Goal: Task Accomplishment & Management: Use online tool/utility

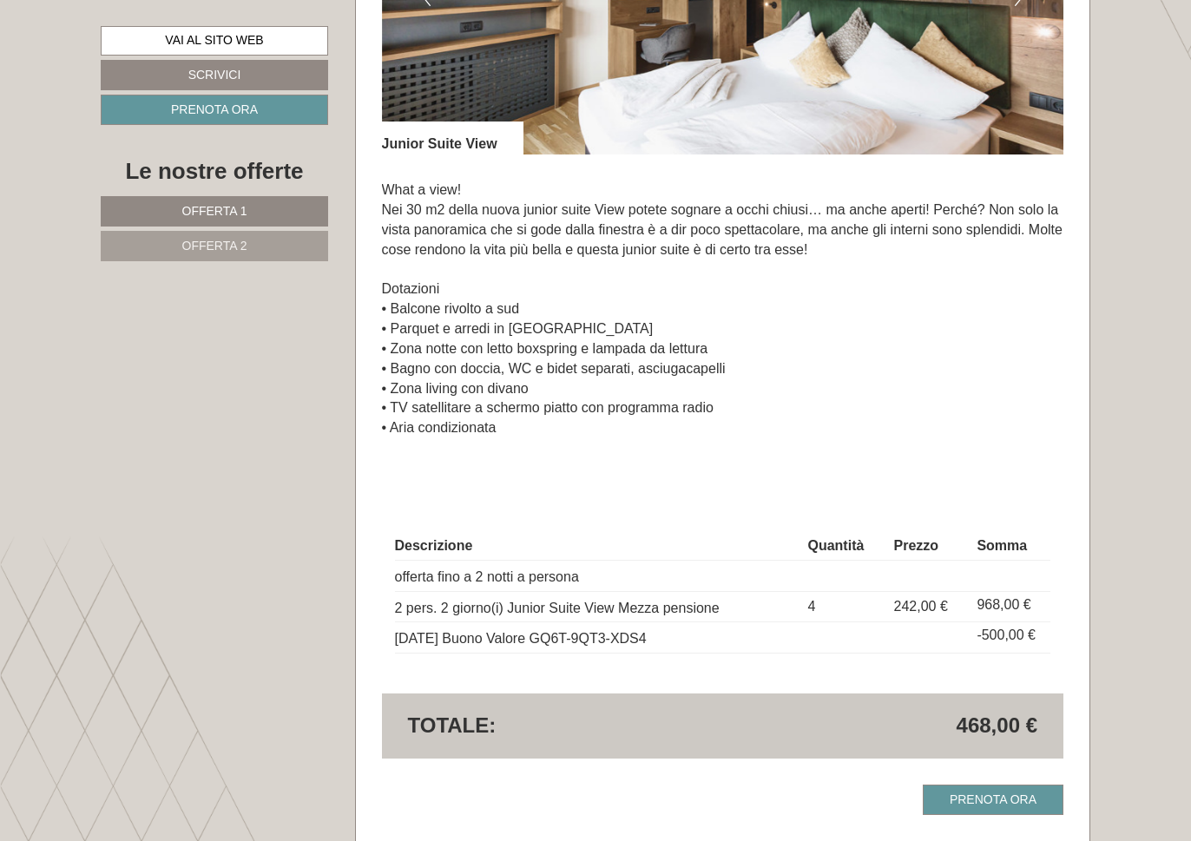
scroll to position [902, 0]
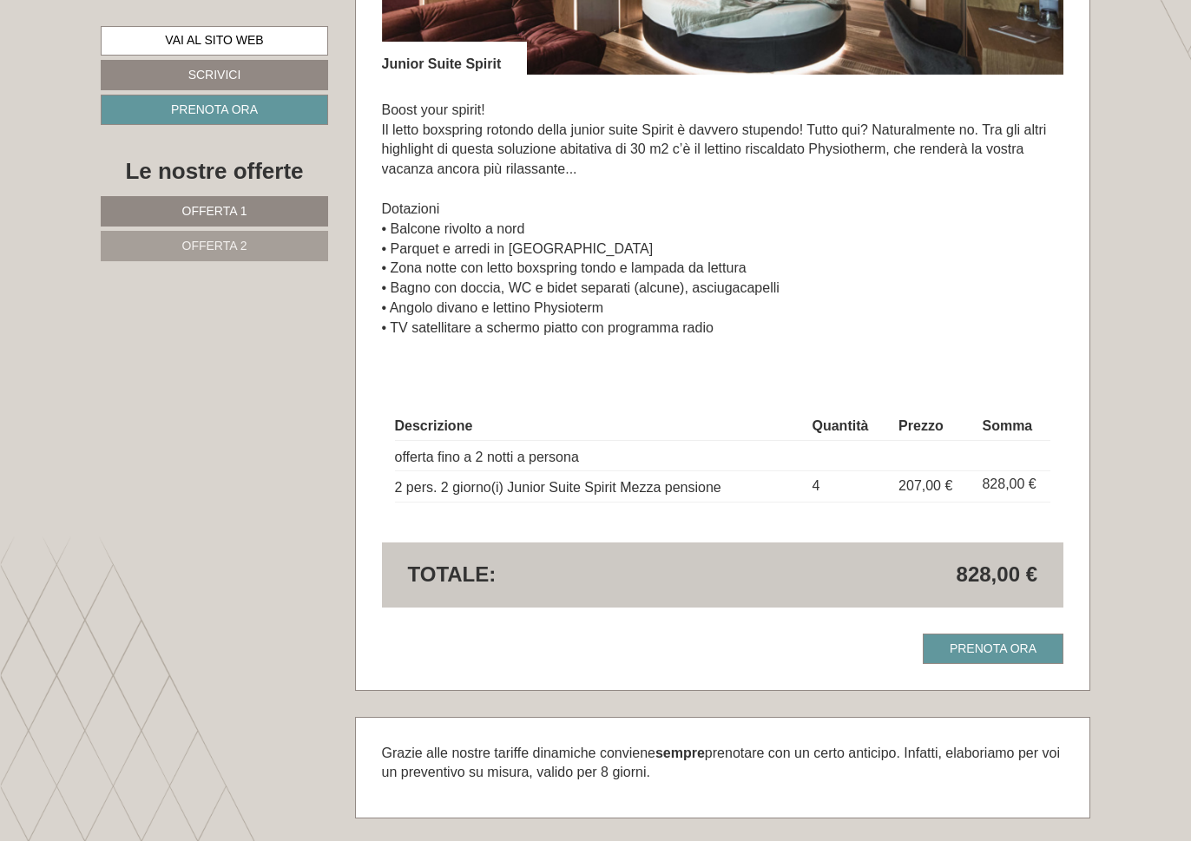
scroll to position [2707, 0]
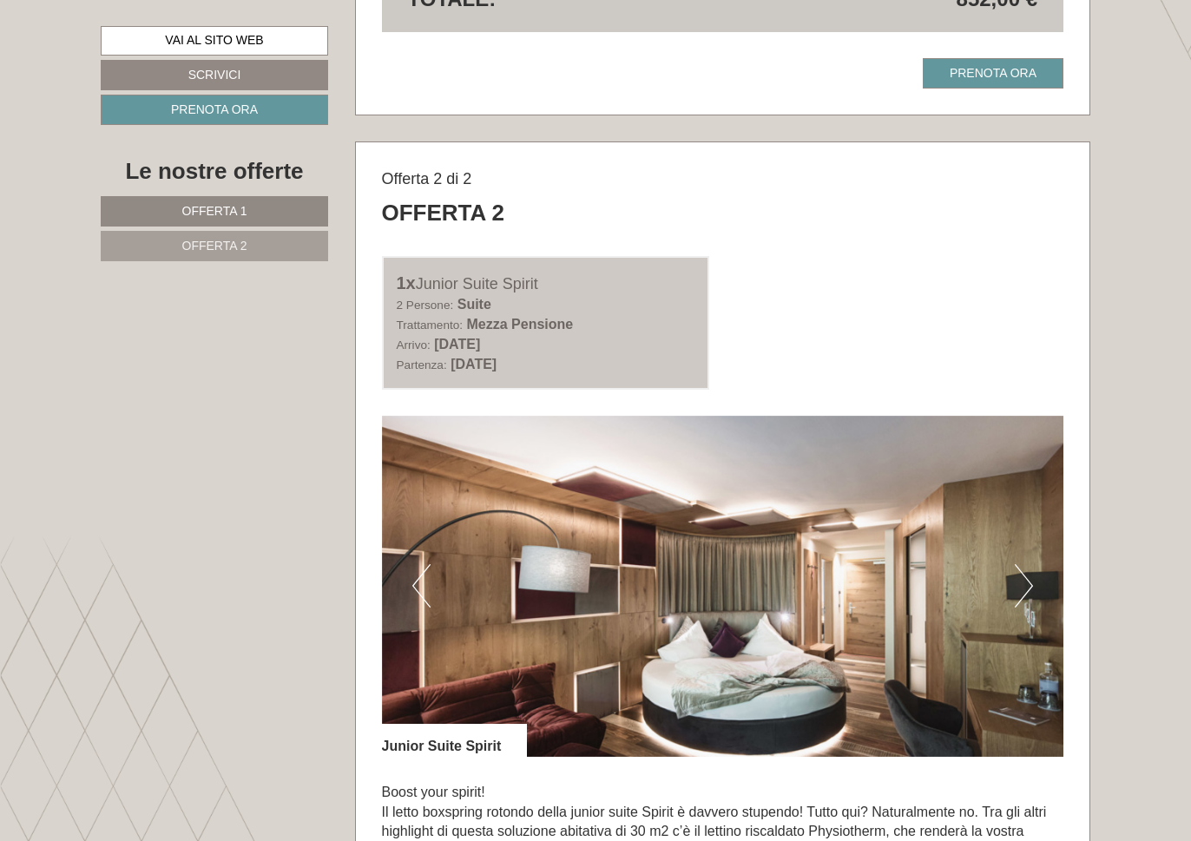
scroll to position [2013, 0]
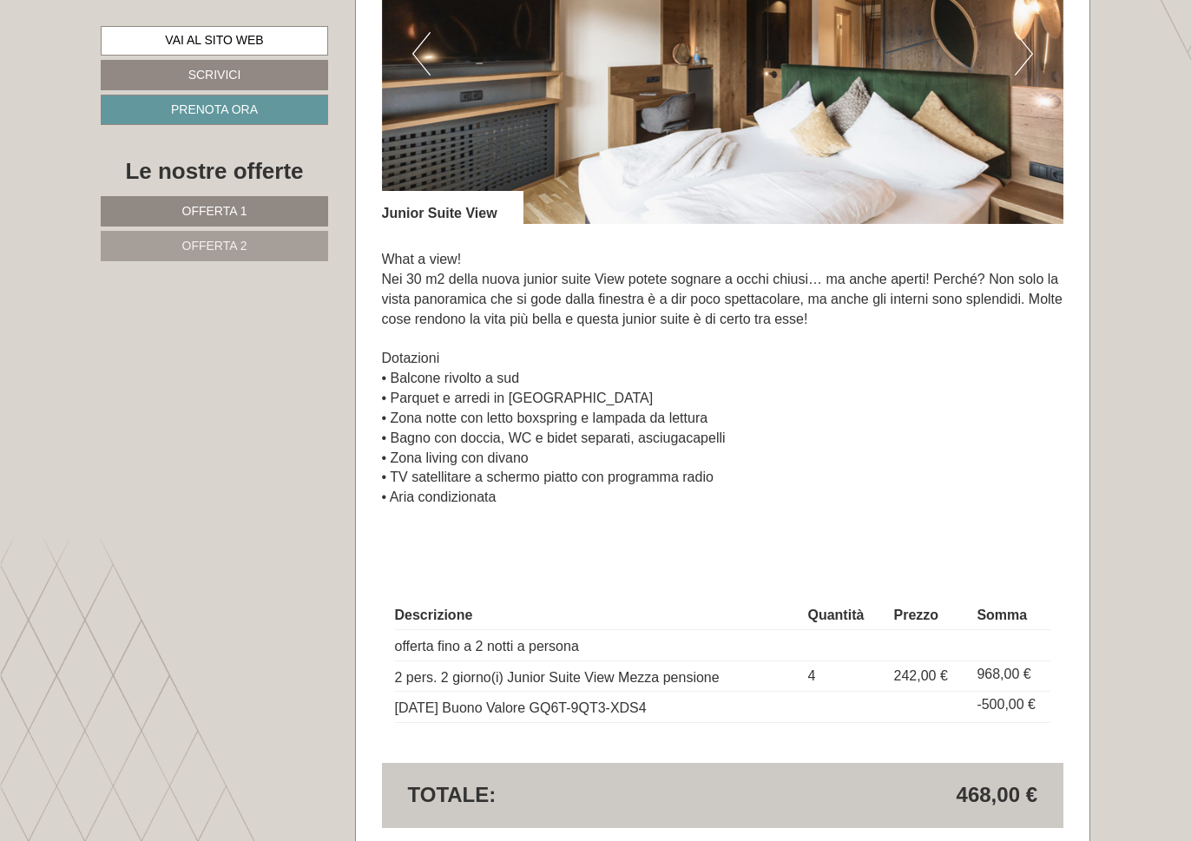
scroll to position [902, 0]
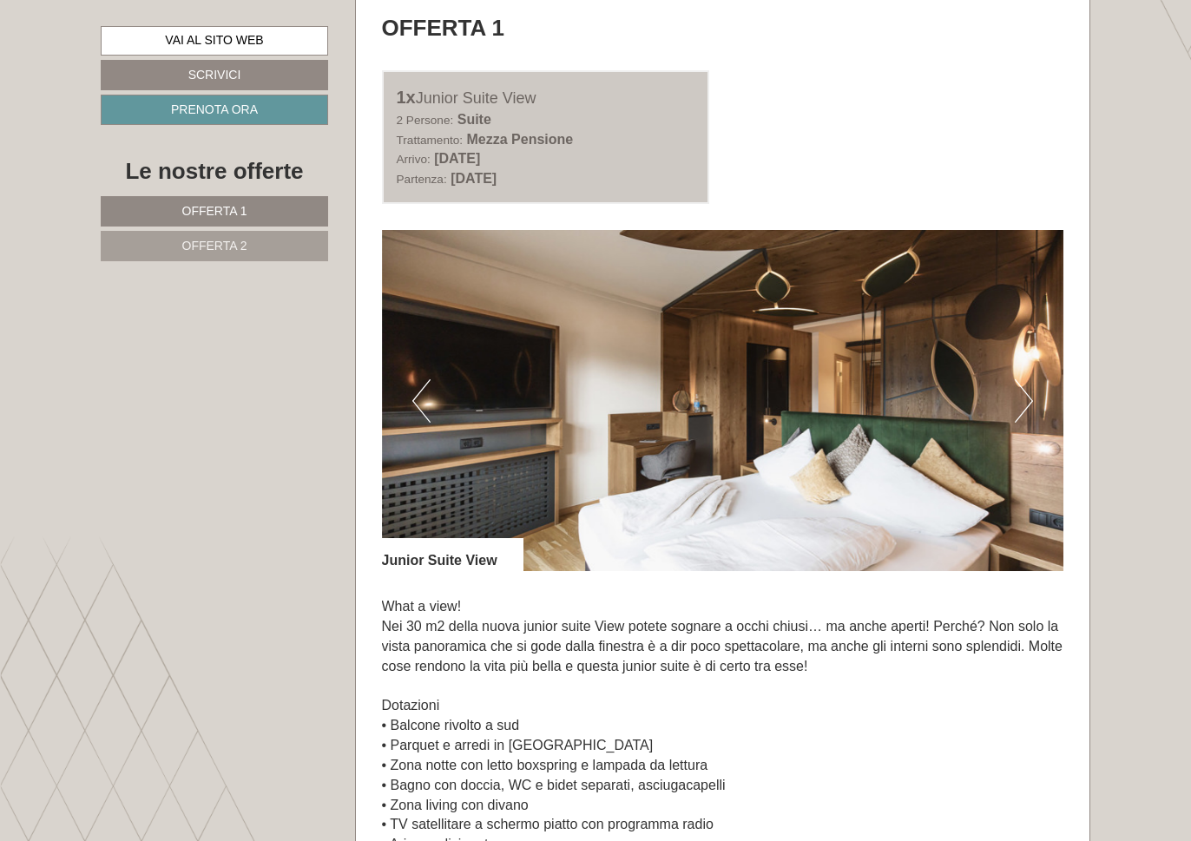
click at [985, 141] on div "1x Junior Suite View 2 Persone: Suite Trattamento: Mezza Pensione Arrivo: vener…" at bounding box center [723, 137] width 708 height 134
